Goal: Use online tool/utility

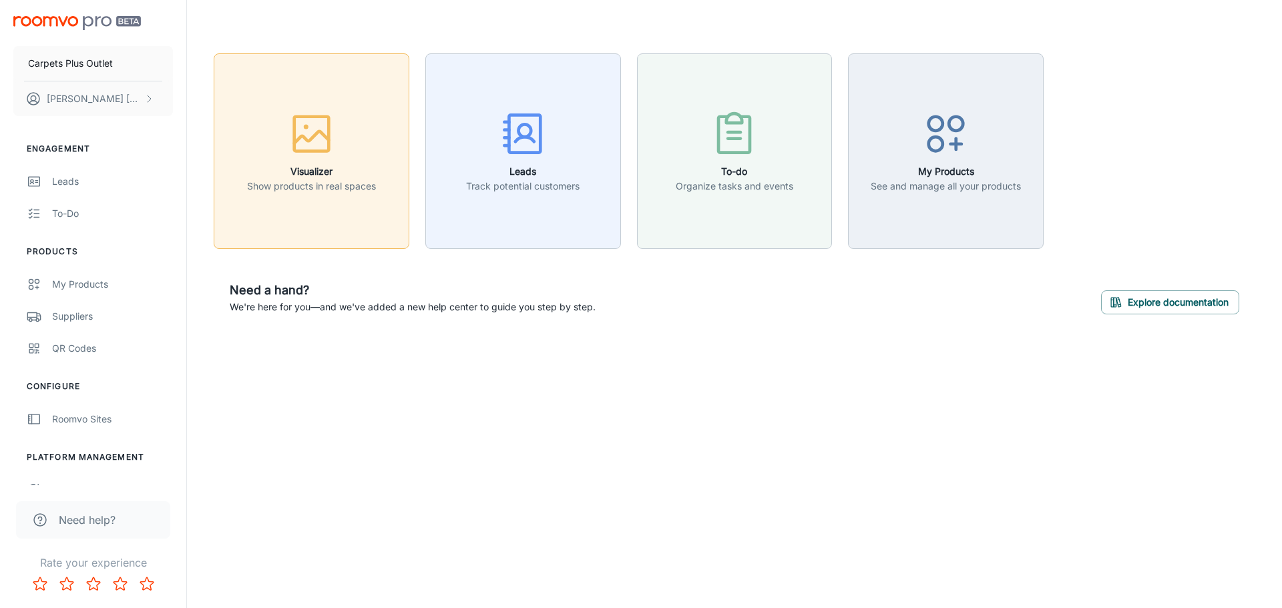
click at [342, 154] on div "button" at bounding box center [311, 136] width 129 height 55
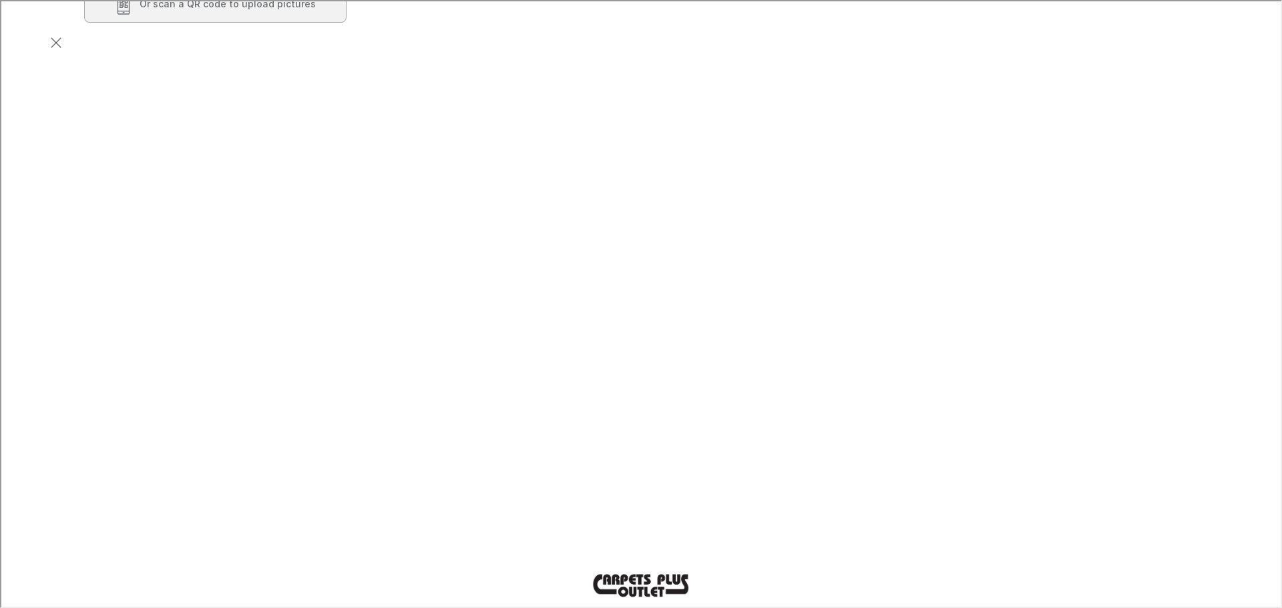
scroll to position [267, 0]
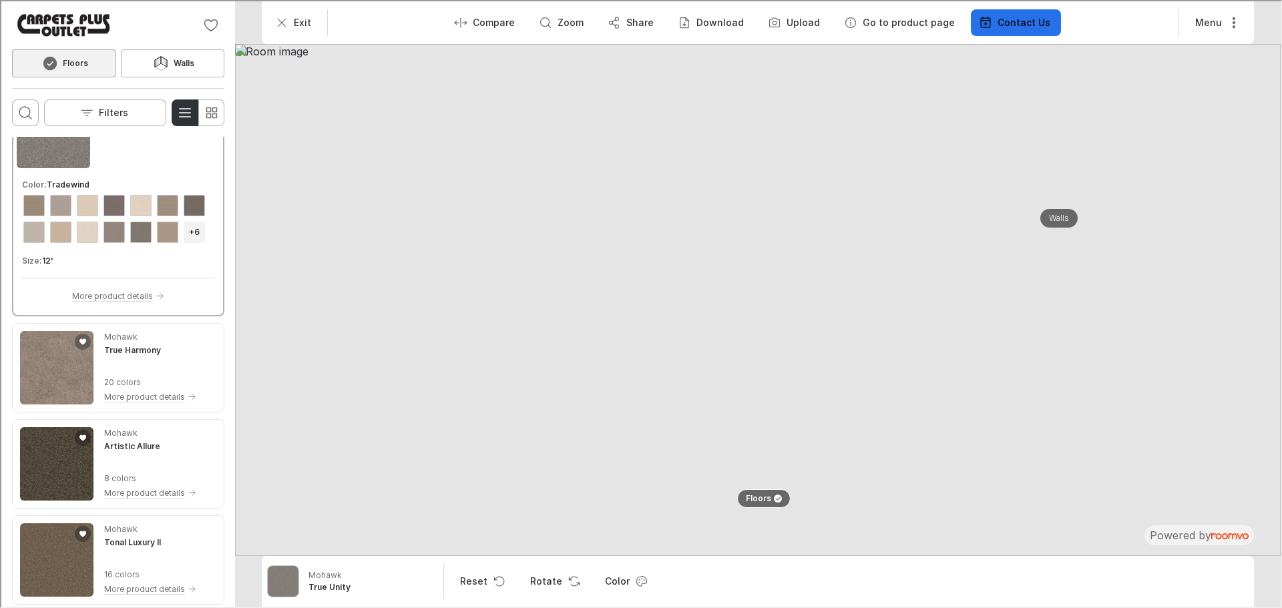
scroll to position [0, 0]
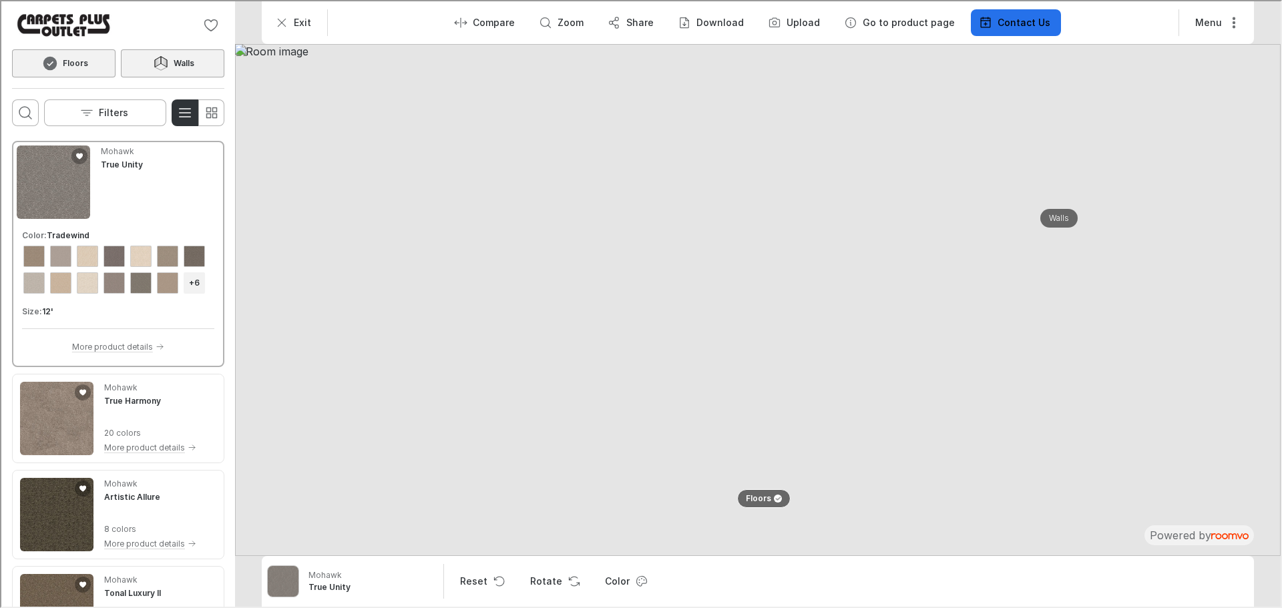
click at [146, 54] on button "Walls" at bounding box center [170, 62] width 103 height 28
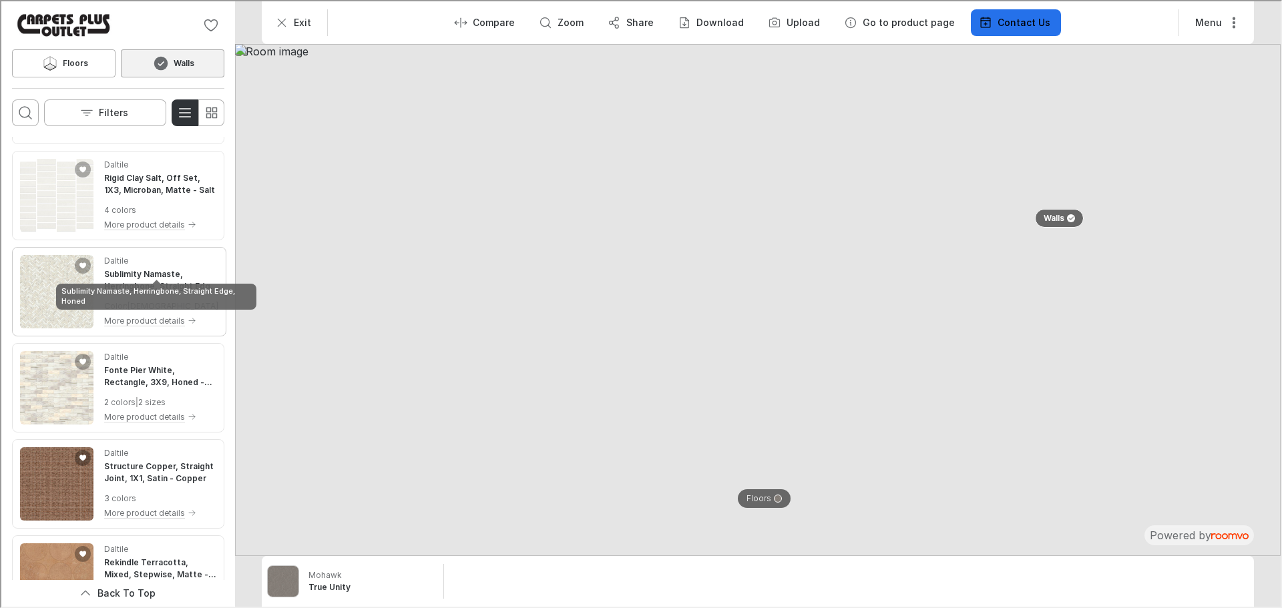
scroll to position [200, 0]
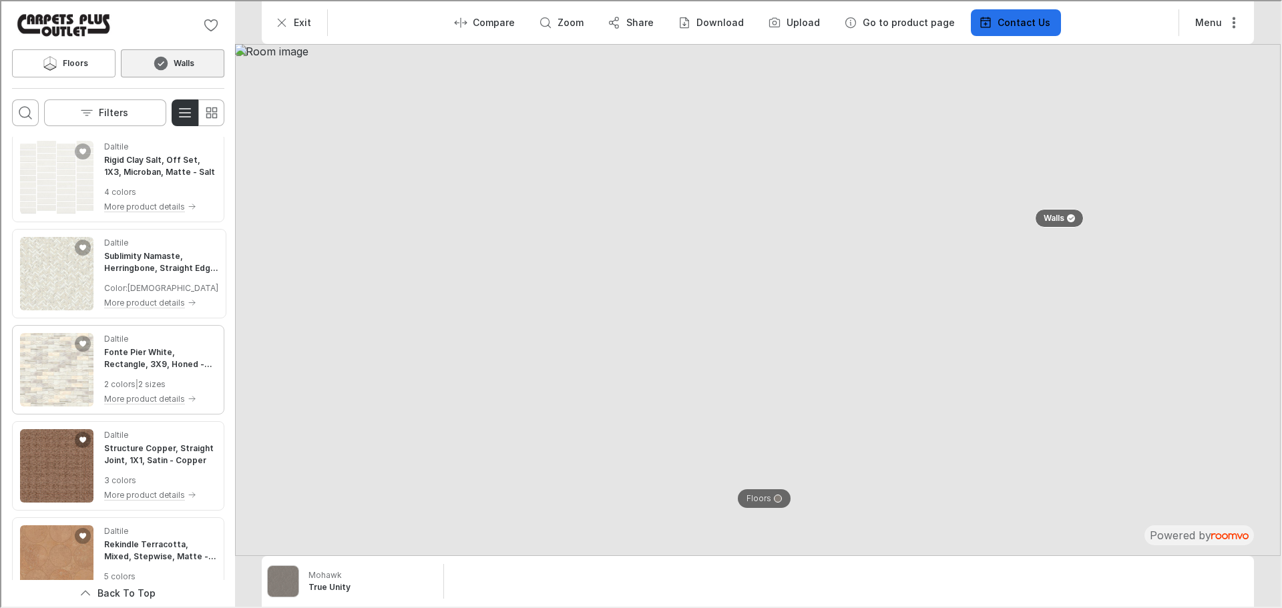
click at [51, 371] on img "See Fonte Pier White, Rectangle, 3X9, Honed in the room" at bounding box center [55, 368] width 73 height 73
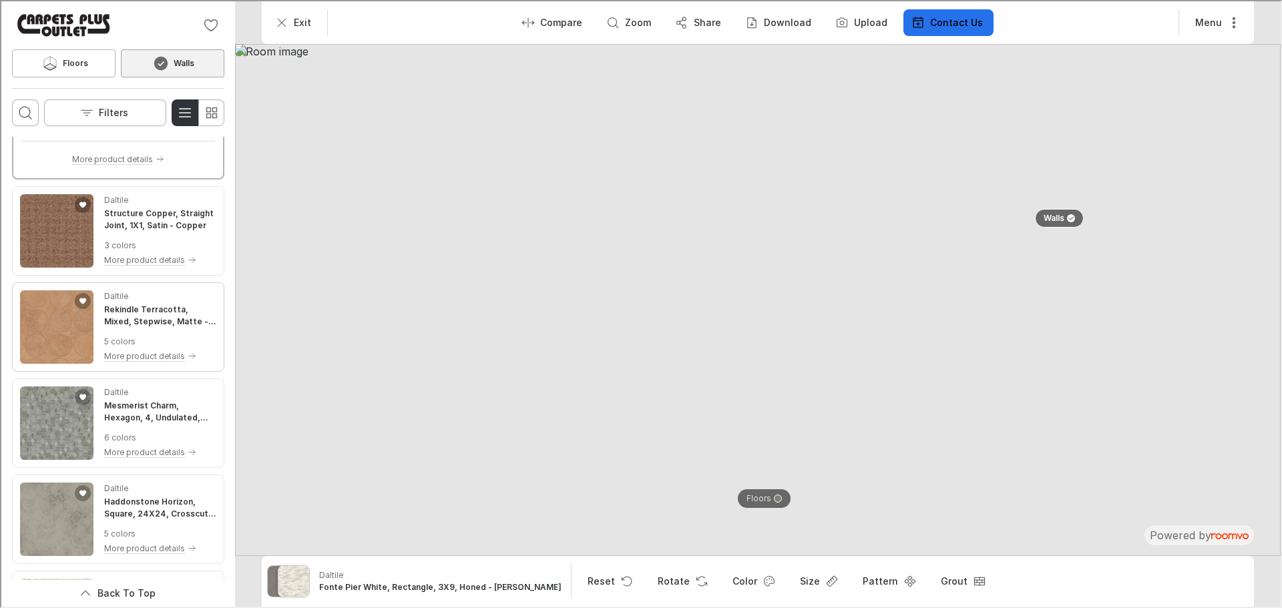
scroll to position [601, 0]
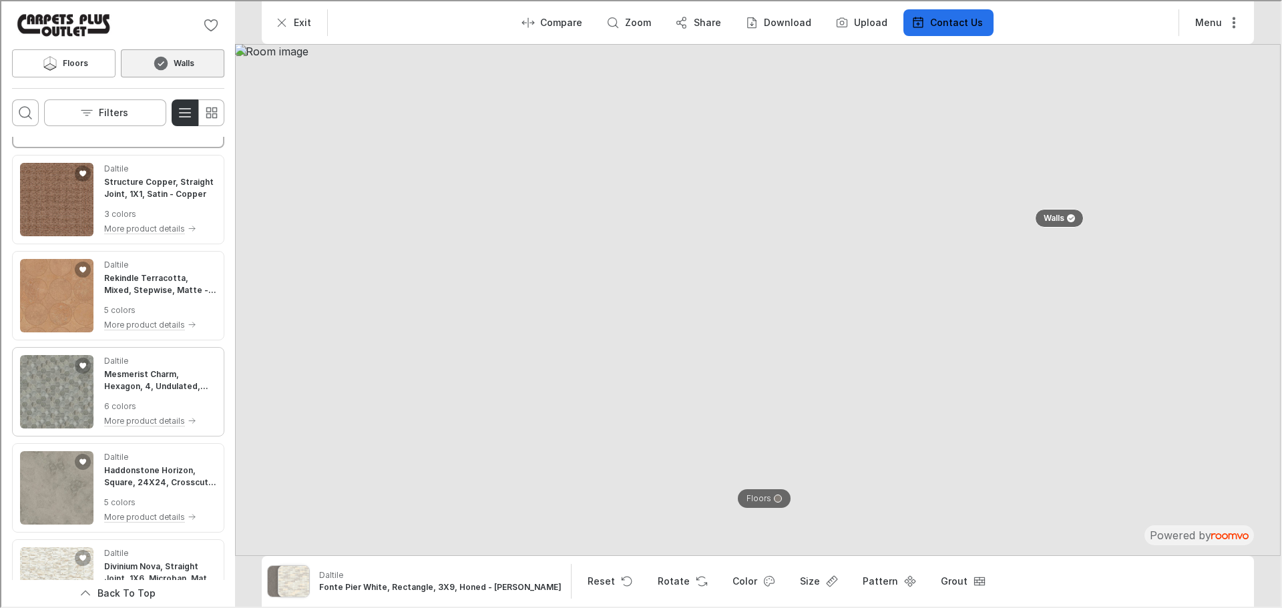
click at [65, 404] on img "See Mesmerist Charm, Hexagon, 4, Undulated, Glossy in the room" at bounding box center [55, 390] width 73 height 73
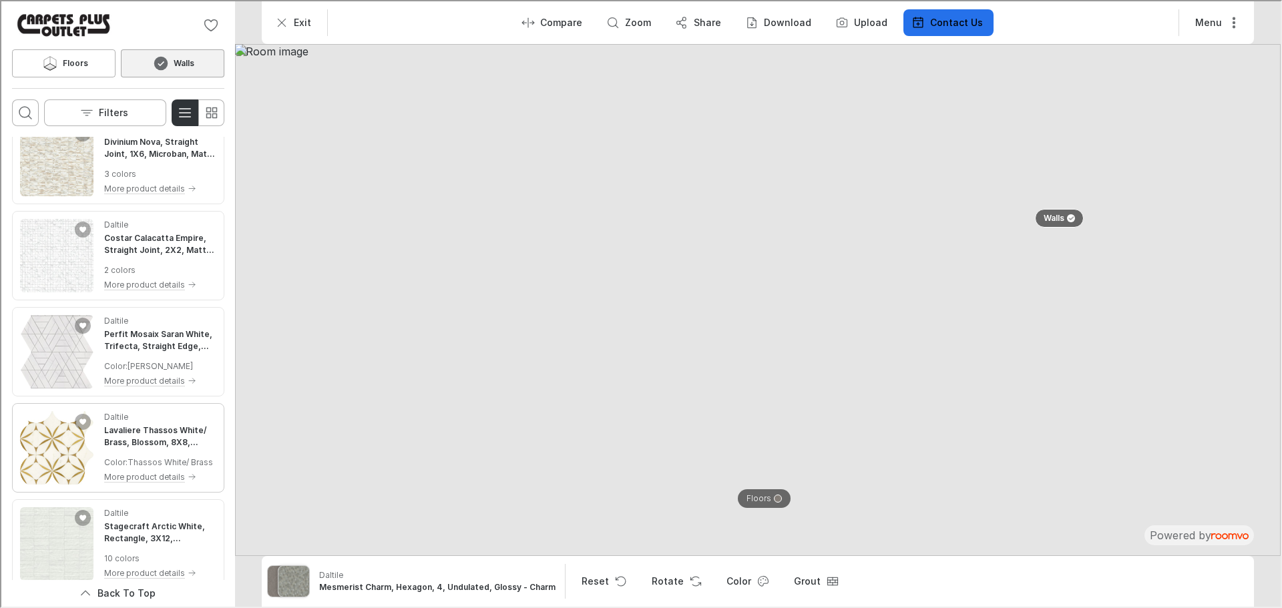
click at [52, 435] on img "See Lavaliere Thassos White/ Brass, Blossom, 8X8, Straight Edge, Polished in th…" at bounding box center [55, 446] width 73 height 73
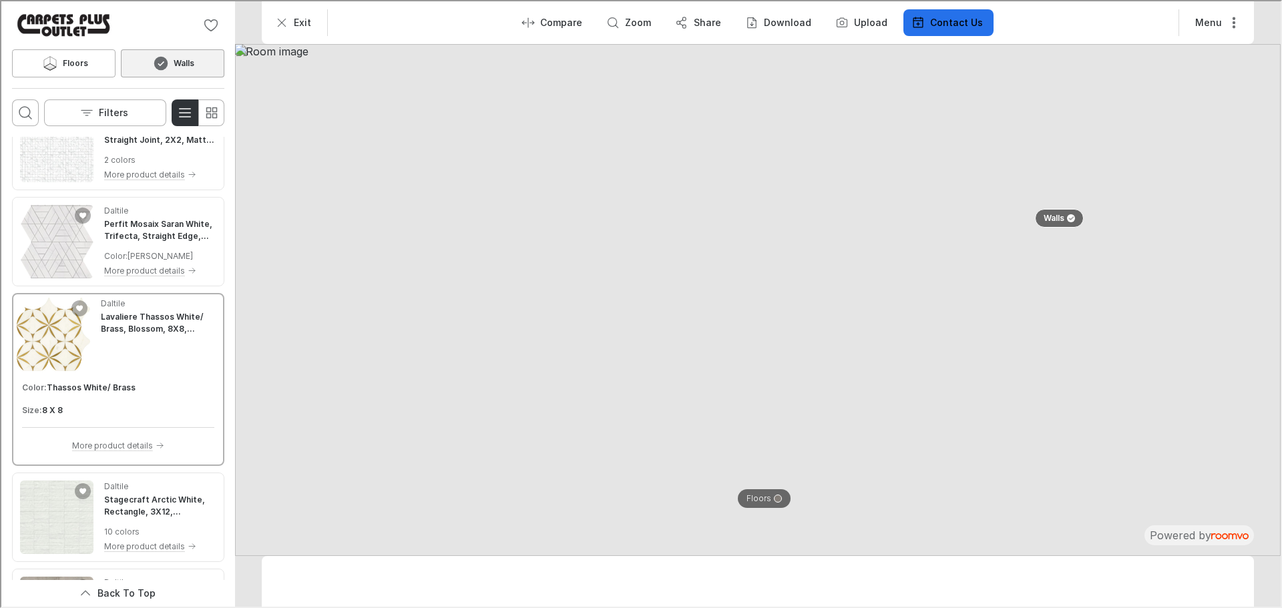
scroll to position [891, 0]
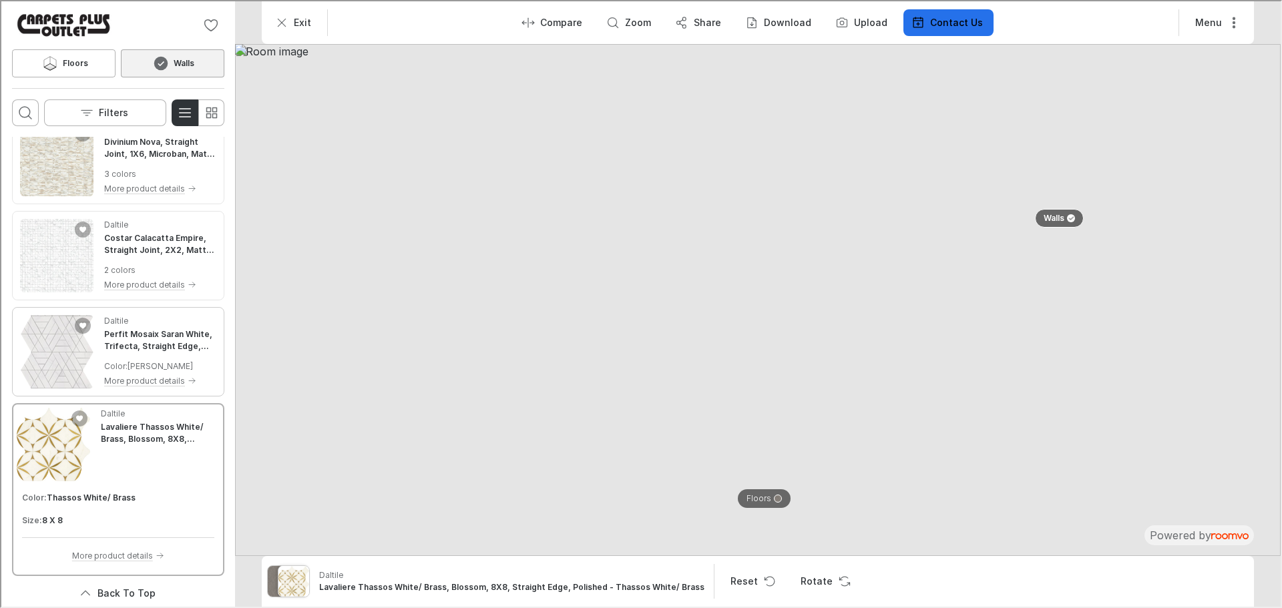
click at [46, 326] on img "See Perfit Mosaix Saran White, Trifecta, Straight Edge, Polished in the room" at bounding box center [55, 350] width 73 height 73
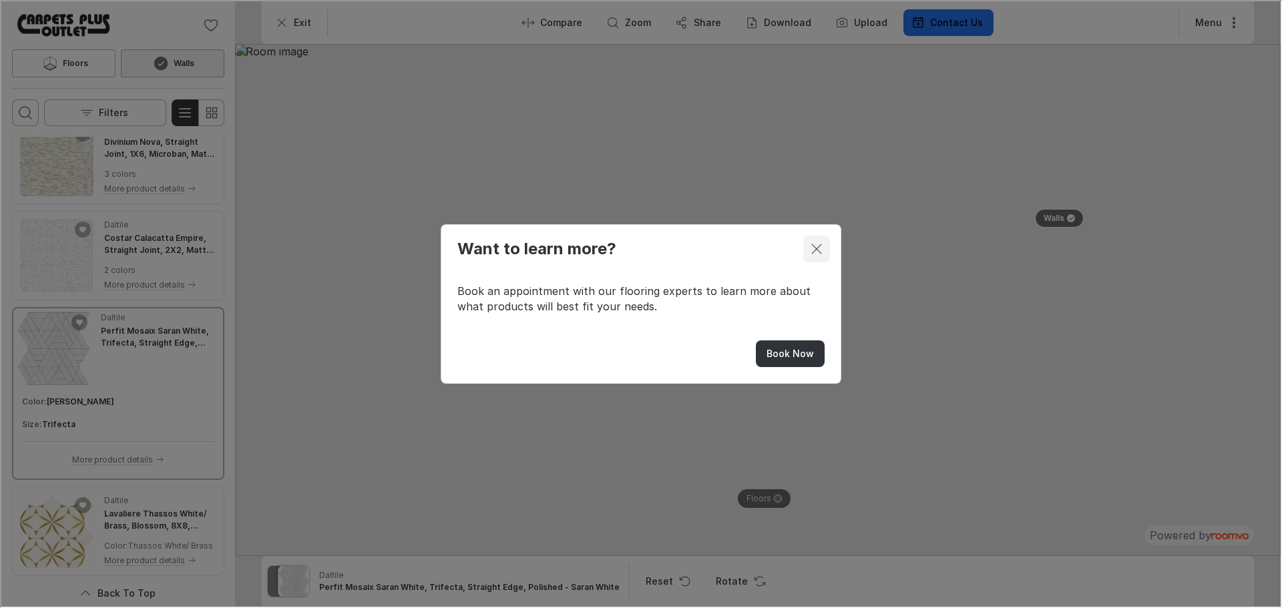
click at [820, 244] on line "Close dialog" at bounding box center [814, 247] width 9 height 9
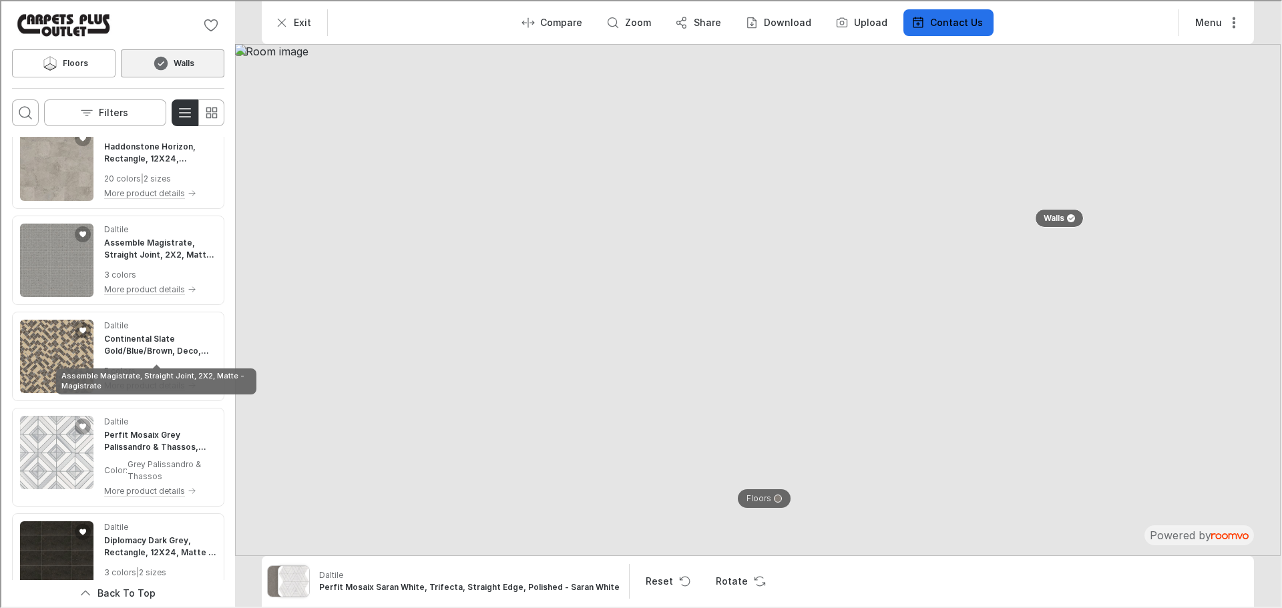
scroll to position [1492, 0]
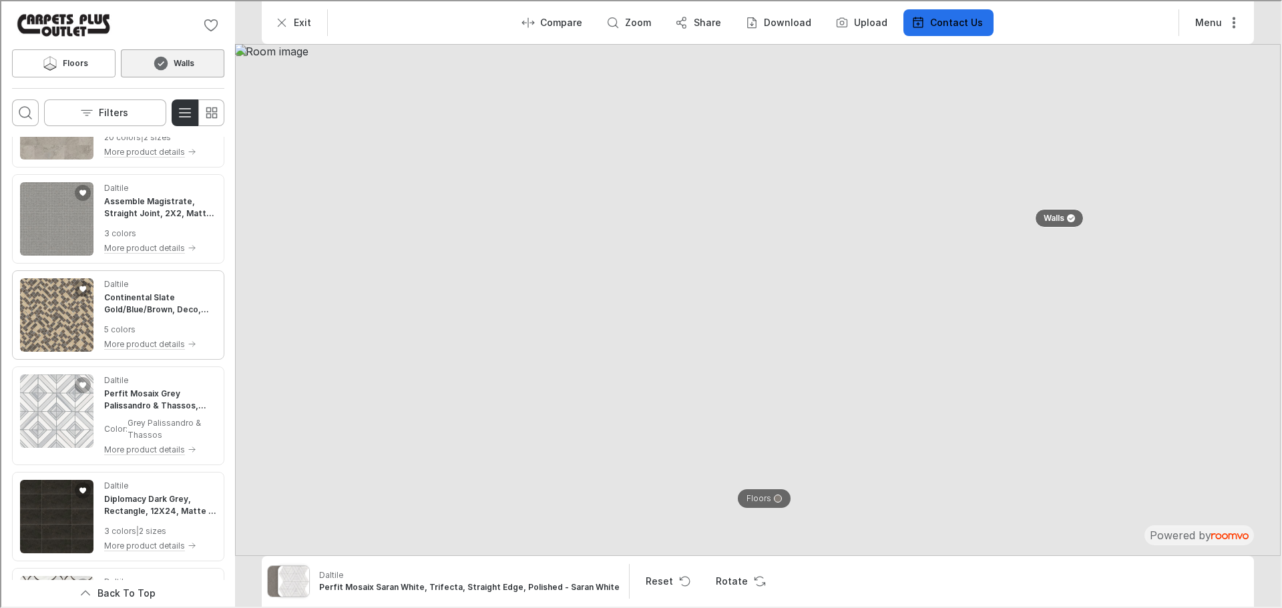
click at [39, 330] on img "See Continental Slate Gold/Blue/Brown, Deco, 4X12, Matte in the room" at bounding box center [55, 313] width 73 height 73
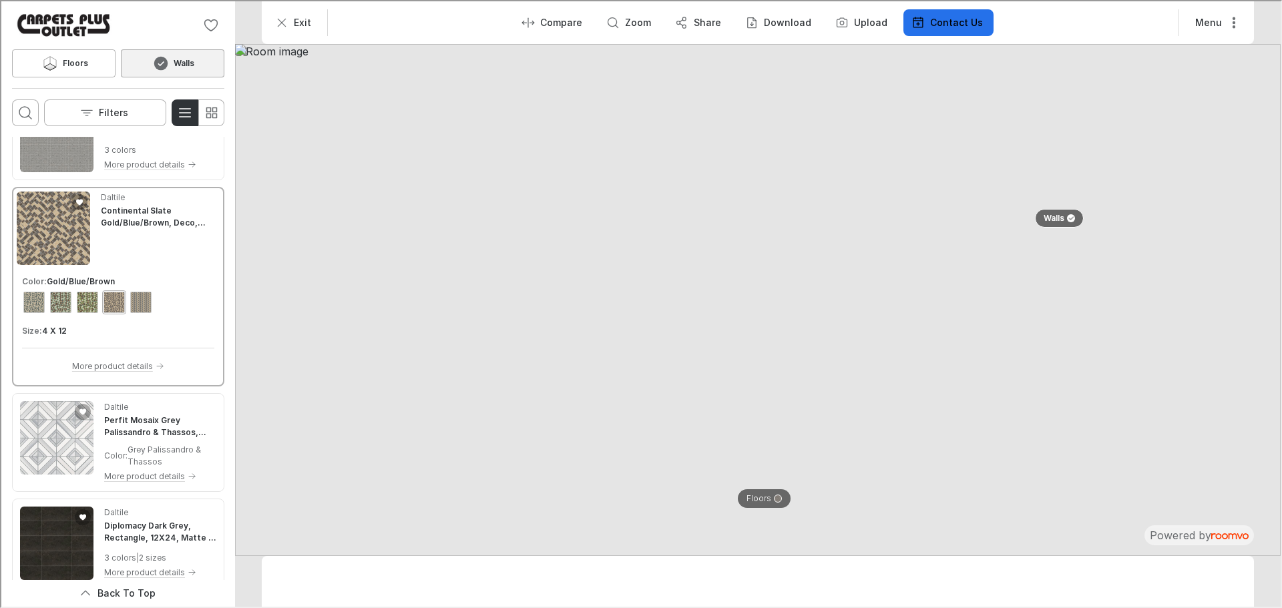
scroll to position [1408, 0]
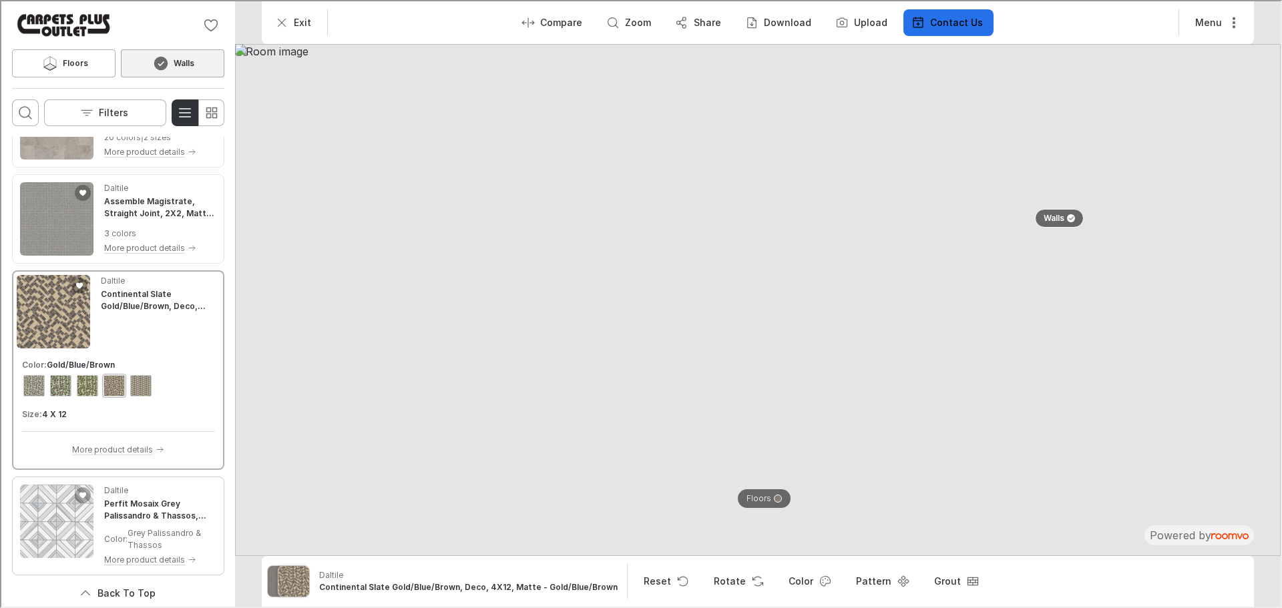
click at [57, 535] on img "See Perfit Mosaix Grey Palissandro & Thassos, Maze, Straight Edge, Polished in …" at bounding box center [55, 519] width 73 height 73
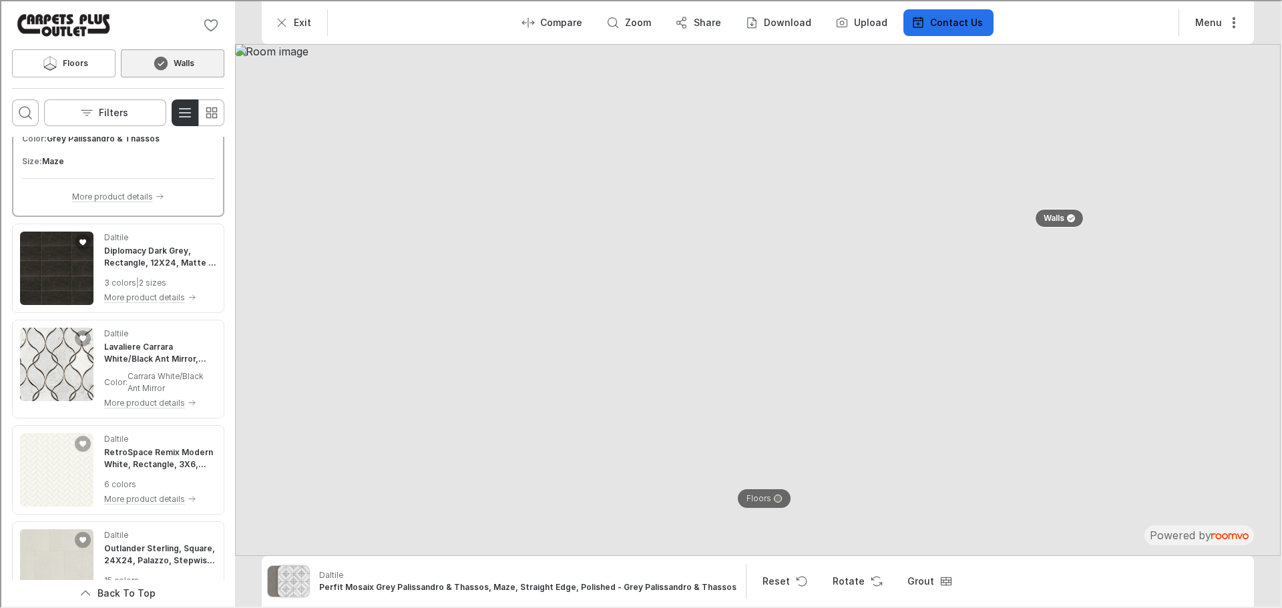
scroll to position [1742, 0]
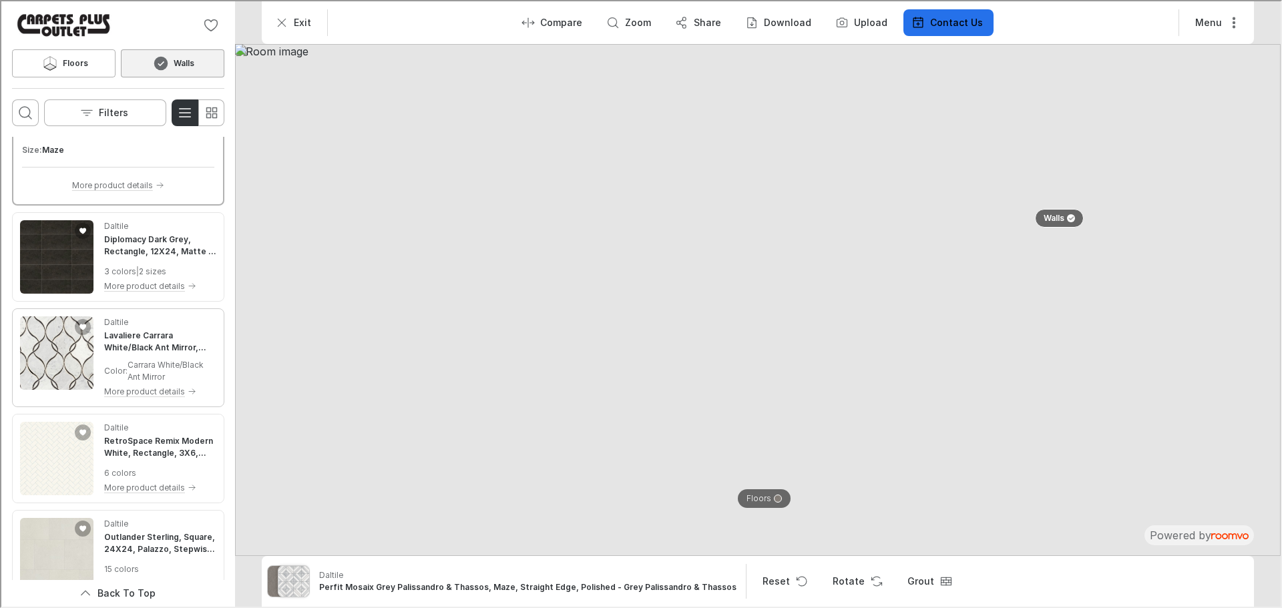
click at [26, 360] on img "See Lavaliere Carrara White/Black Ant Mirror, Intertwining Arabesque, Straight …" at bounding box center [55, 351] width 73 height 73
